Goal: Information Seeking & Learning: Learn about a topic

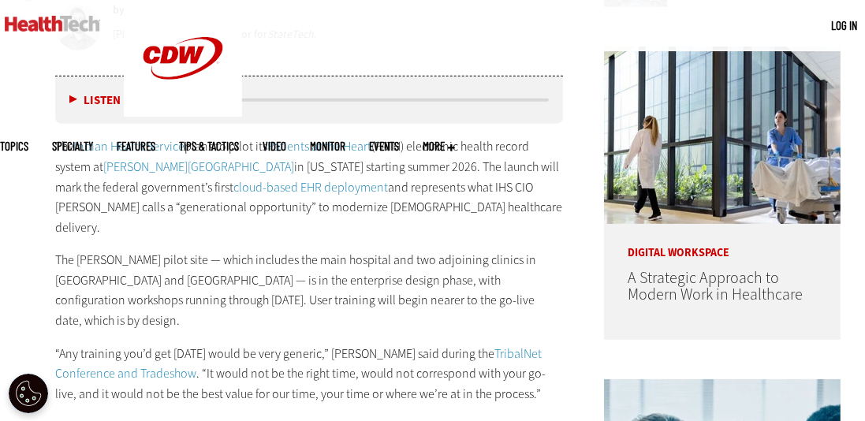
scroll to position [761, 0]
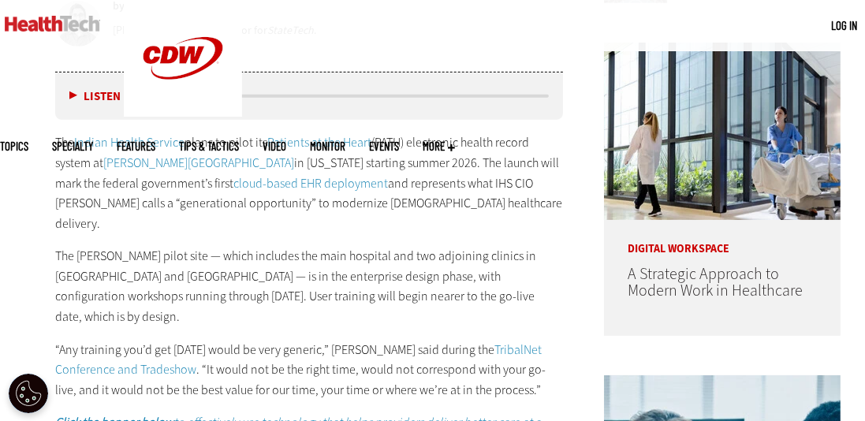
click at [73, 94] on button "Listen" at bounding box center [94, 97] width 51 height 12
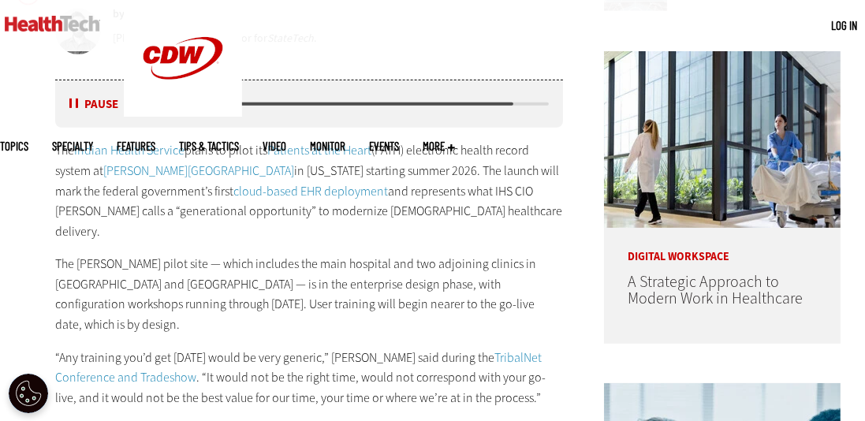
scroll to position [753, 0]
click at [479, 163] on p "The Indian Health Service plans to pilot its Patients at the Heart (PATH) elect…" at bounding box center [309, 191] width 508 height 101
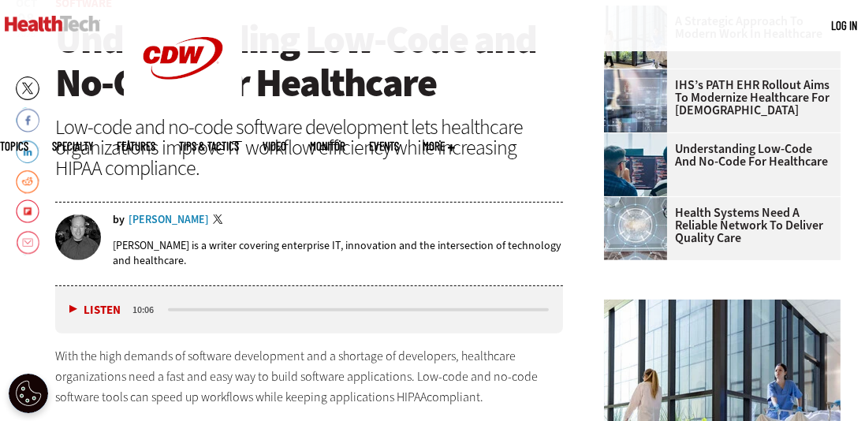
scroll to position [504, 0]
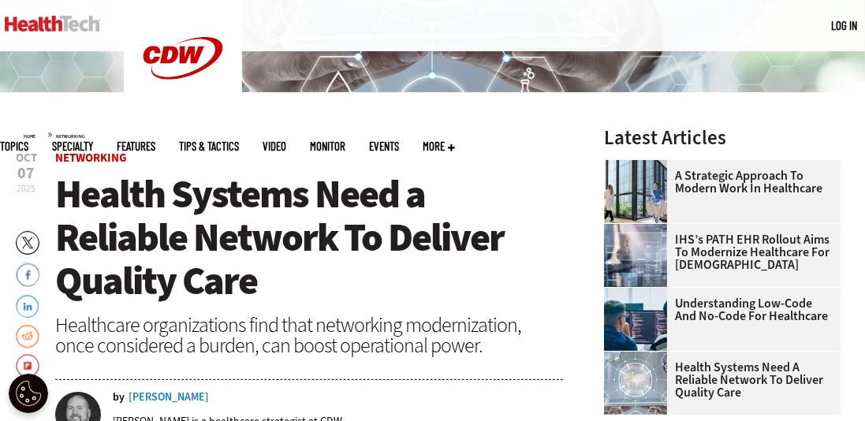
scroll to position [525, 0]
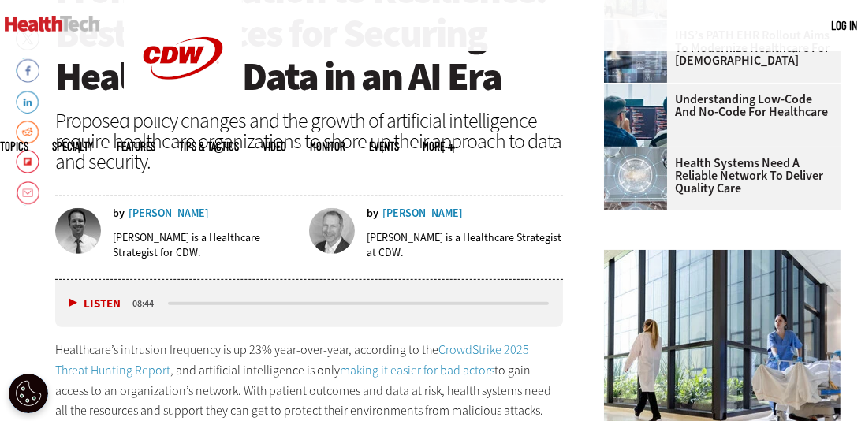
scroll to position [556, 0]
